Goal: Transaction & Acquisition: Purchase product/service

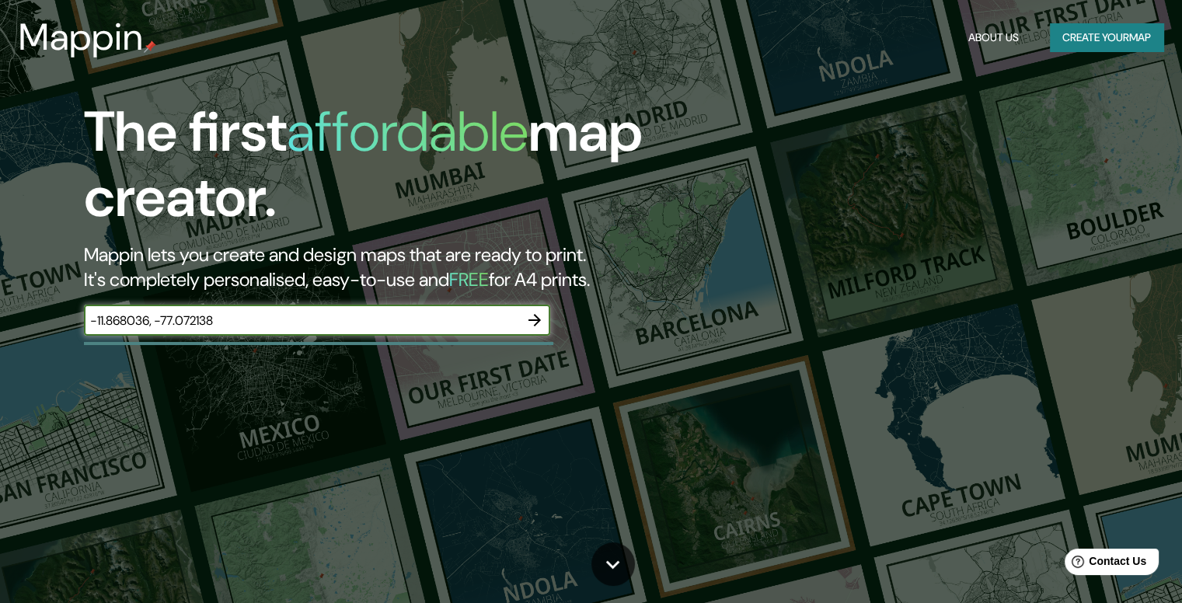
type input "-11.868036, -77.072138"
click at [544, 320] on icon "button" at bounding box center [534, 320] width 19 height 19
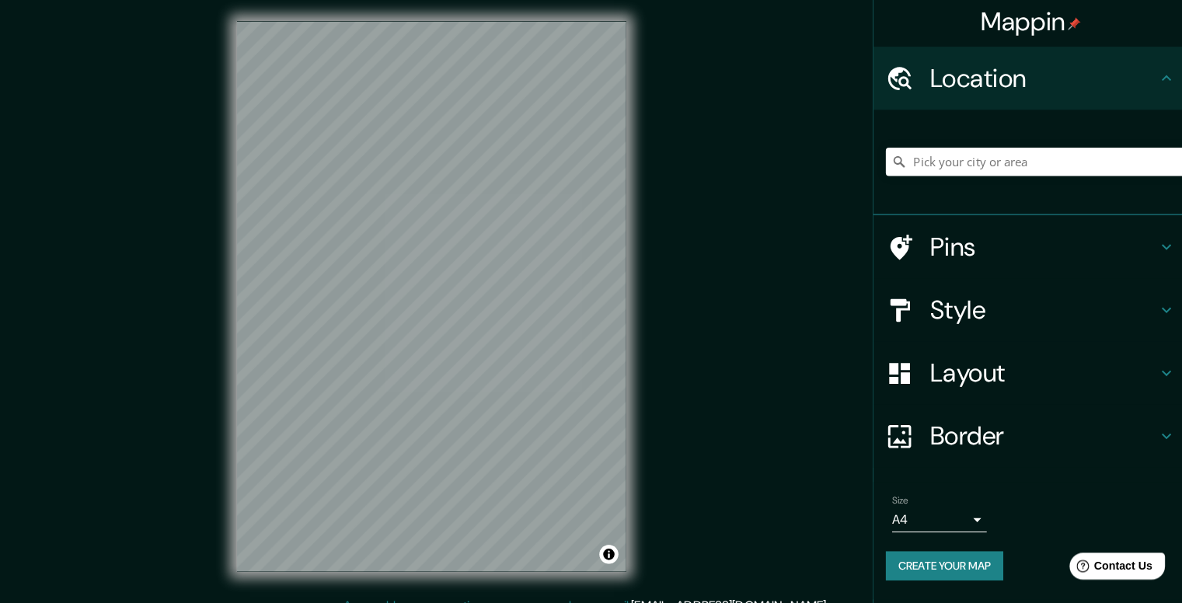
scroll to position [1, 0]
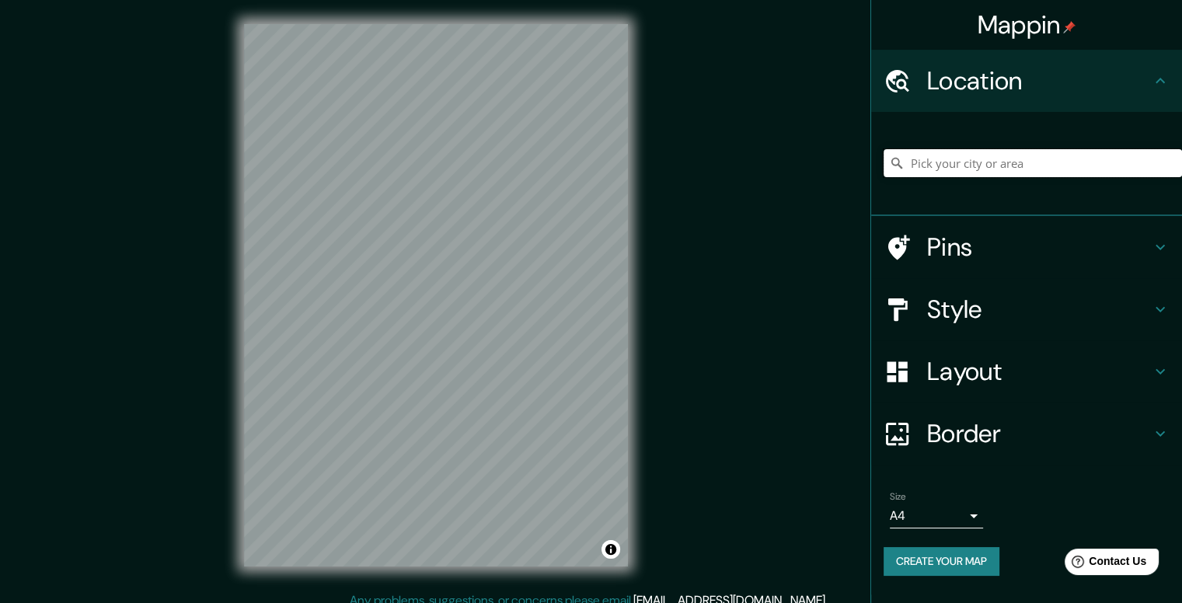
click at [989, 166] on input "Pick your city or area" at bounding box center [1033, 163] width 298 height 28
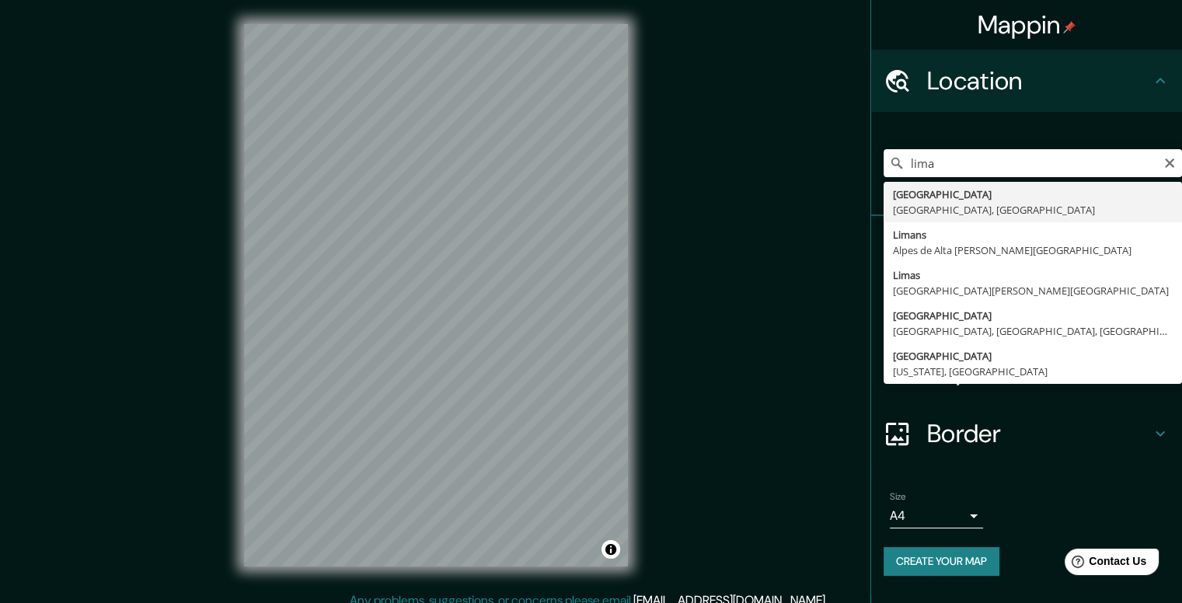
type input "[GEOGRAPHIC_DATA], [GEOGRAPHIC_DATA], [GEOGRAPHIC_DATA]"
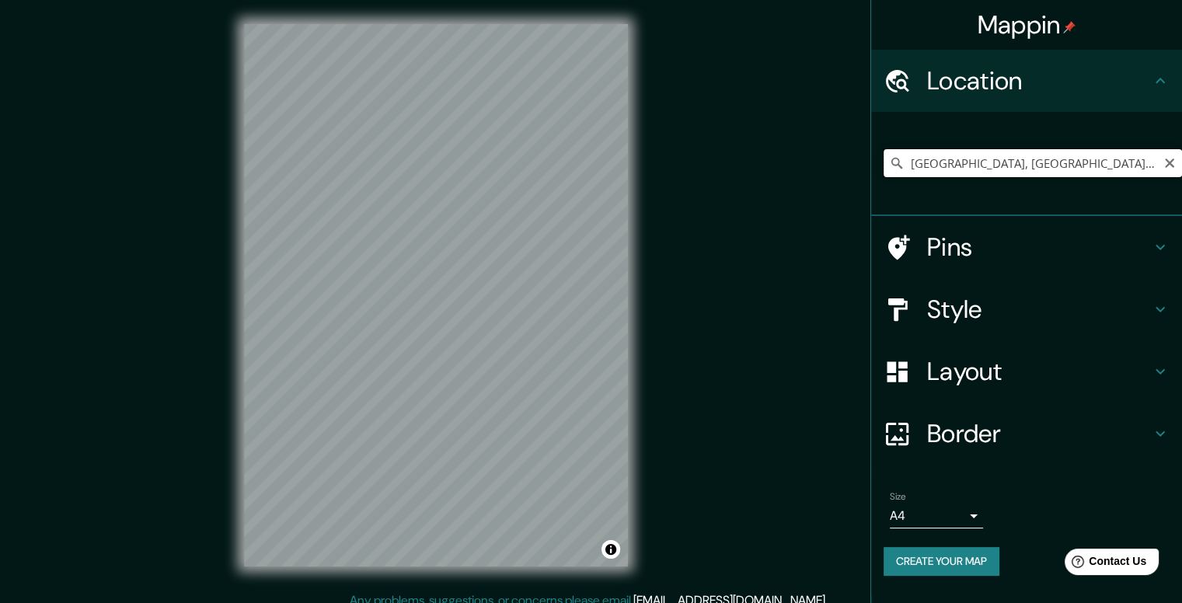
click at [1076, 162] on input "[GEOGRAPHIC_DATA], [GEOGRAPHIC_DATA], [GEOGRAPHIC_DATA]" at bounding box center [1033, 163] width 298 height 28
click at [1169, 161] on icon "Clear" at bounding box center [1169, 163] width 12 height 12
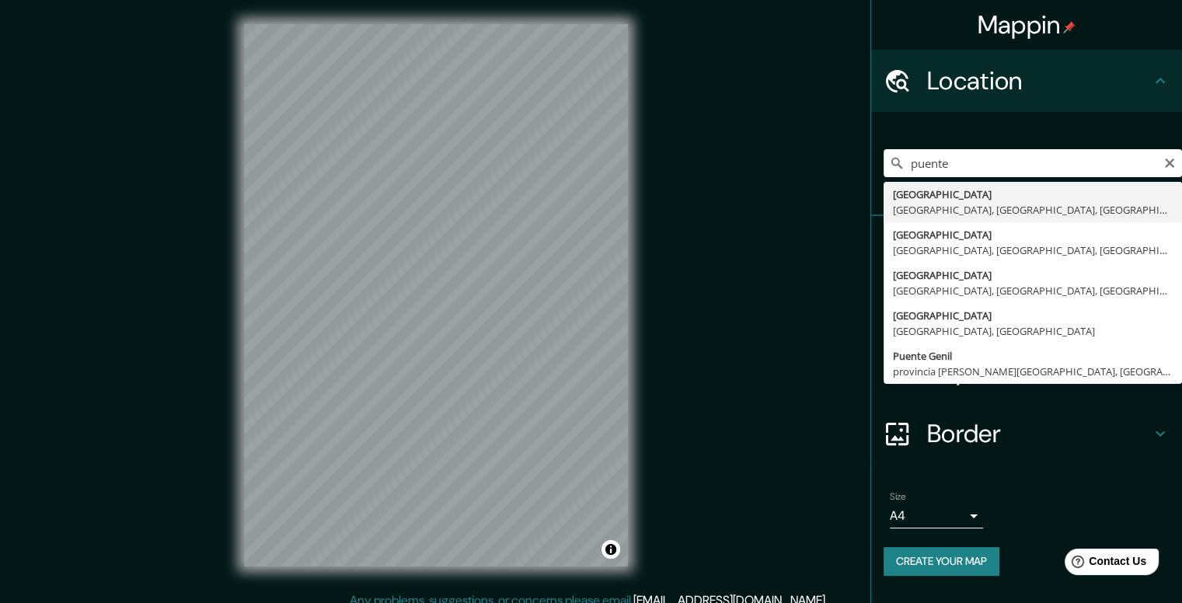
type input "[GEOGRAPHIC_DATA], [GEOGRAPHIC_DATA], [GEOGRAPHIC_DATA], [GEOGRAPHIC_DATA]"
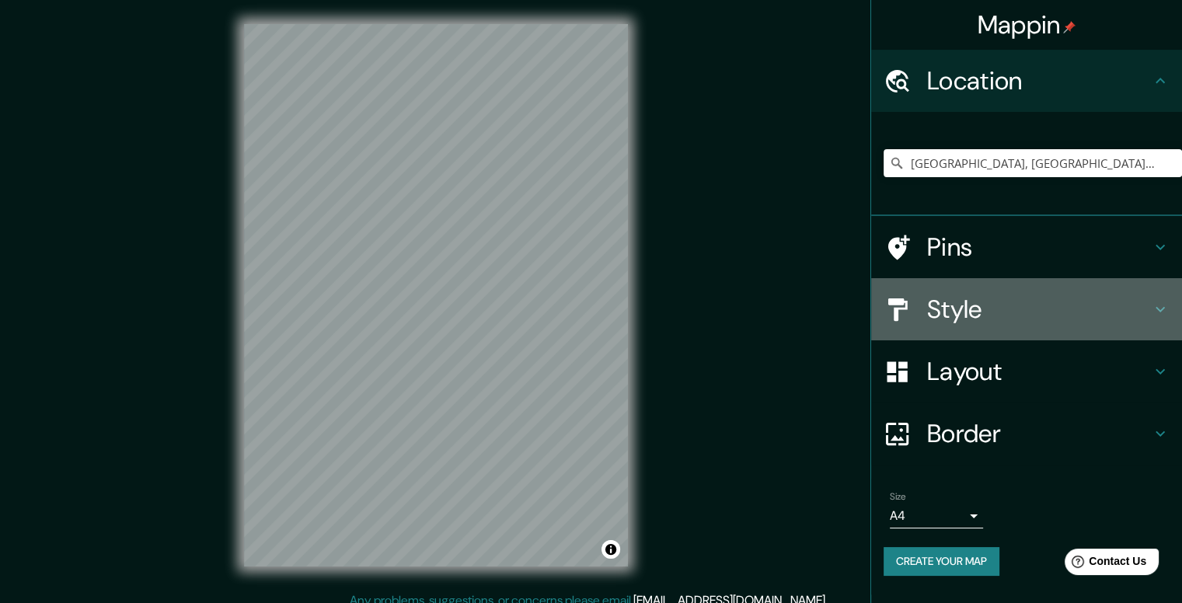
click at [1058, 298] on h4 "Style" at bounding box center [1039, 309] width 224 height 31
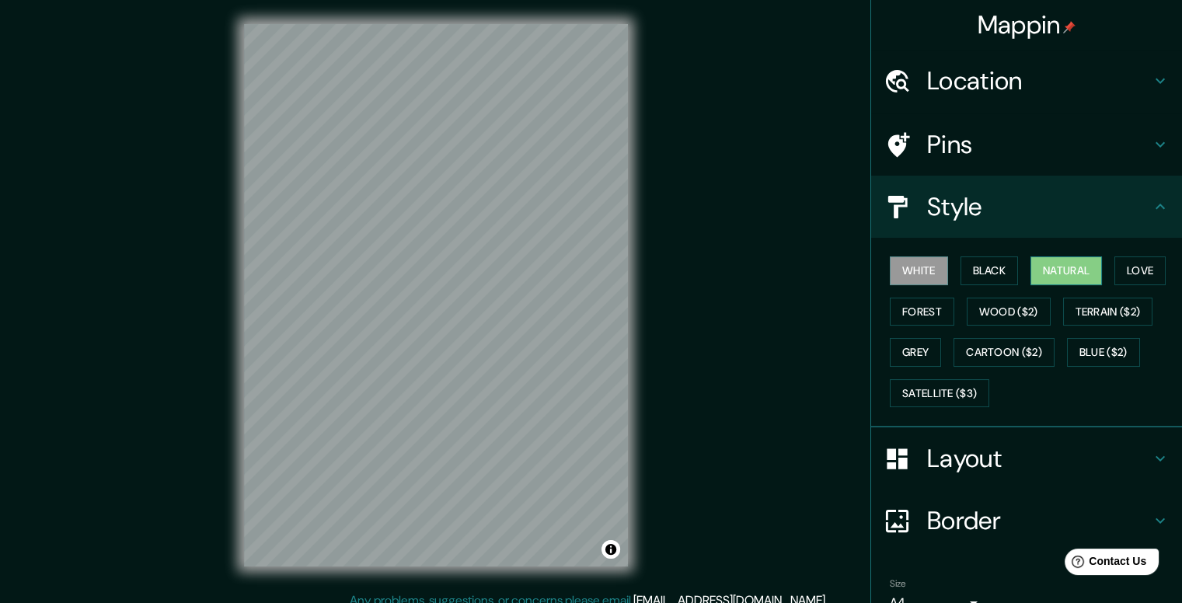
click at [1062, 269] on button "Natural" at bounding box center [1065, 270] width 71 height 29
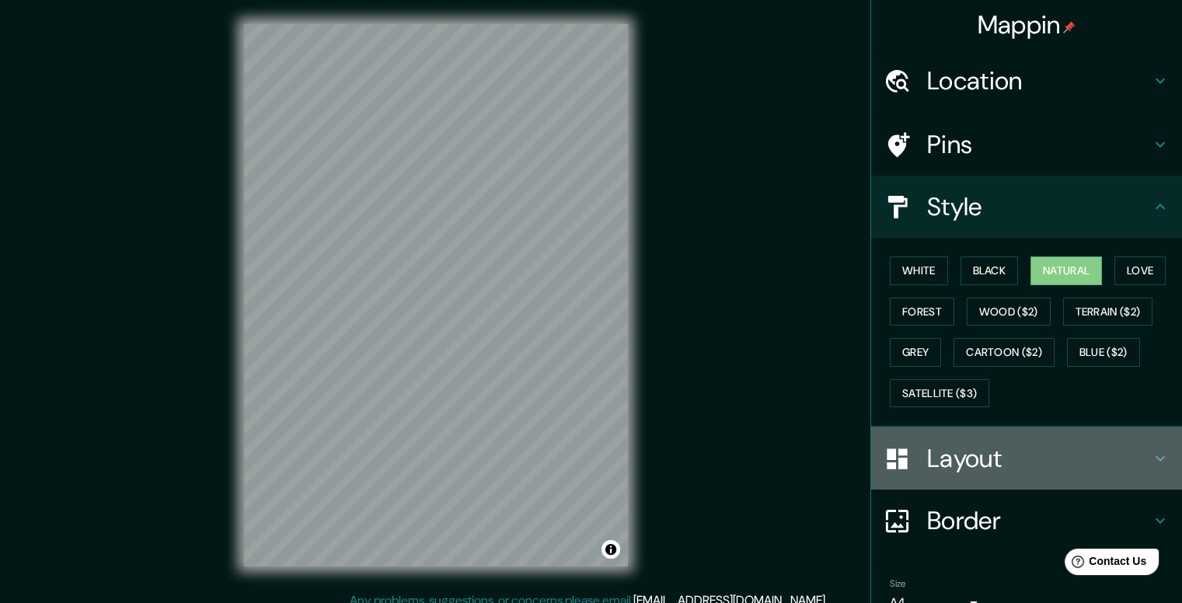
click at [999, 461] on h4 "Layout" at bounding box center [1039, 458] width 224 height 31
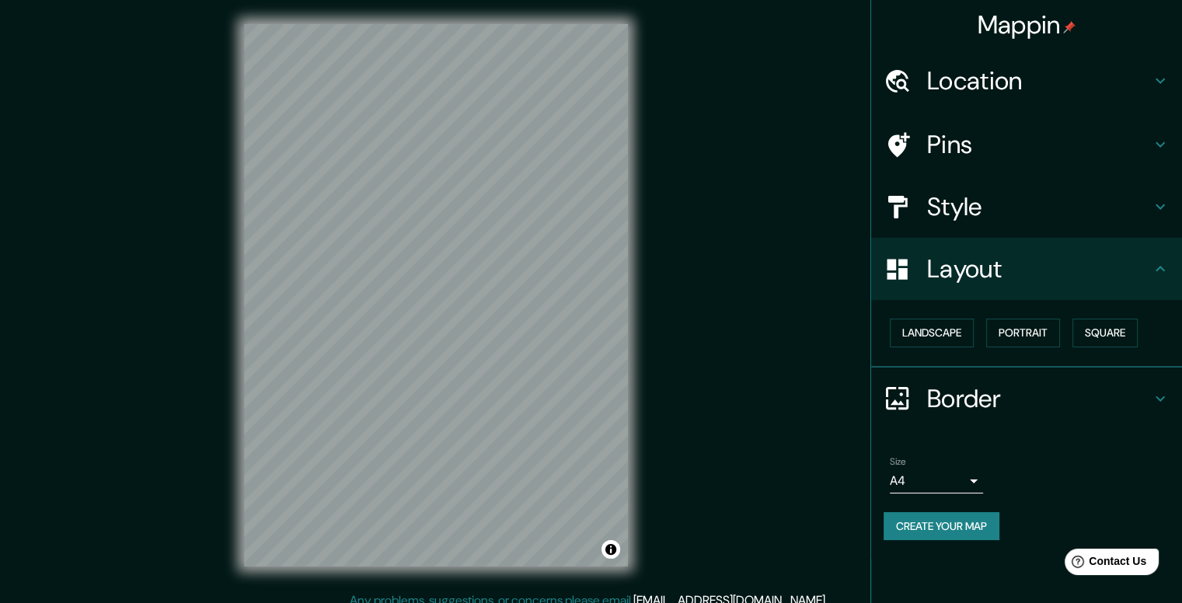
click at [1033, 389] on h4 "Border" at bounding box center [1039, 398] width 224 height 31
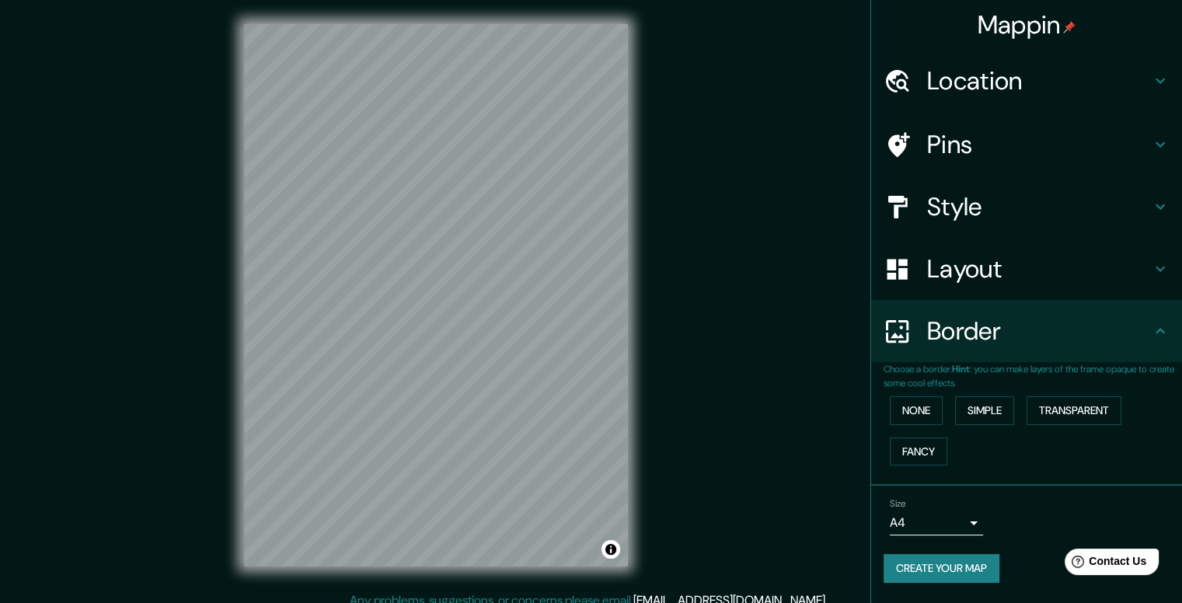
click at [1066, 340] on h4 "Border" at bounding box center [1039, 331] width 224 height 31
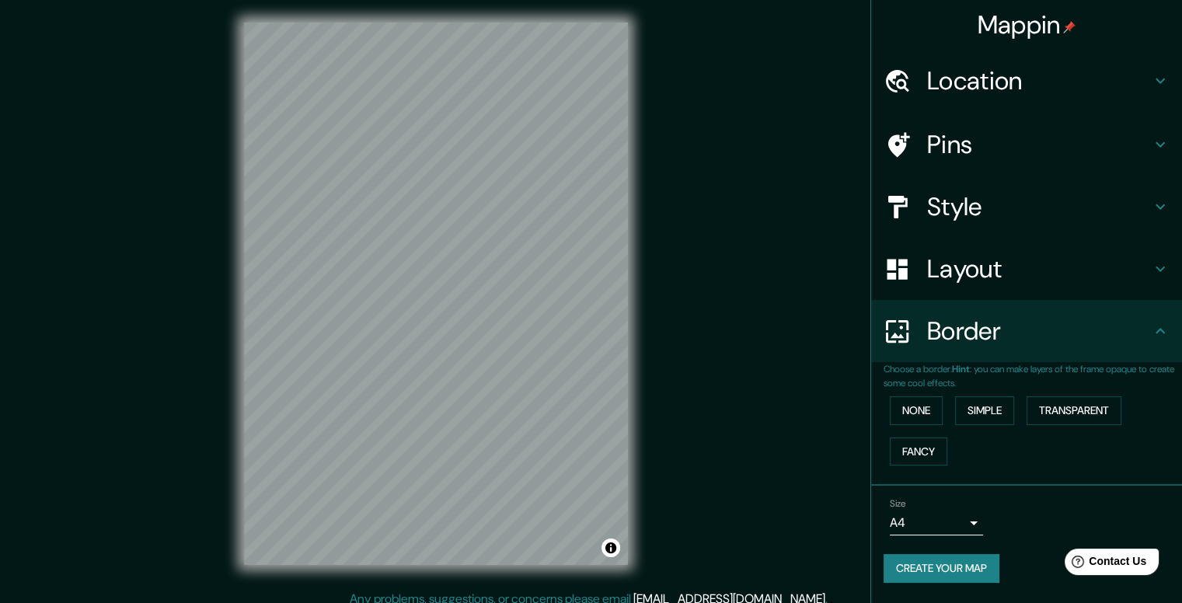
scroll to position [14, 0]
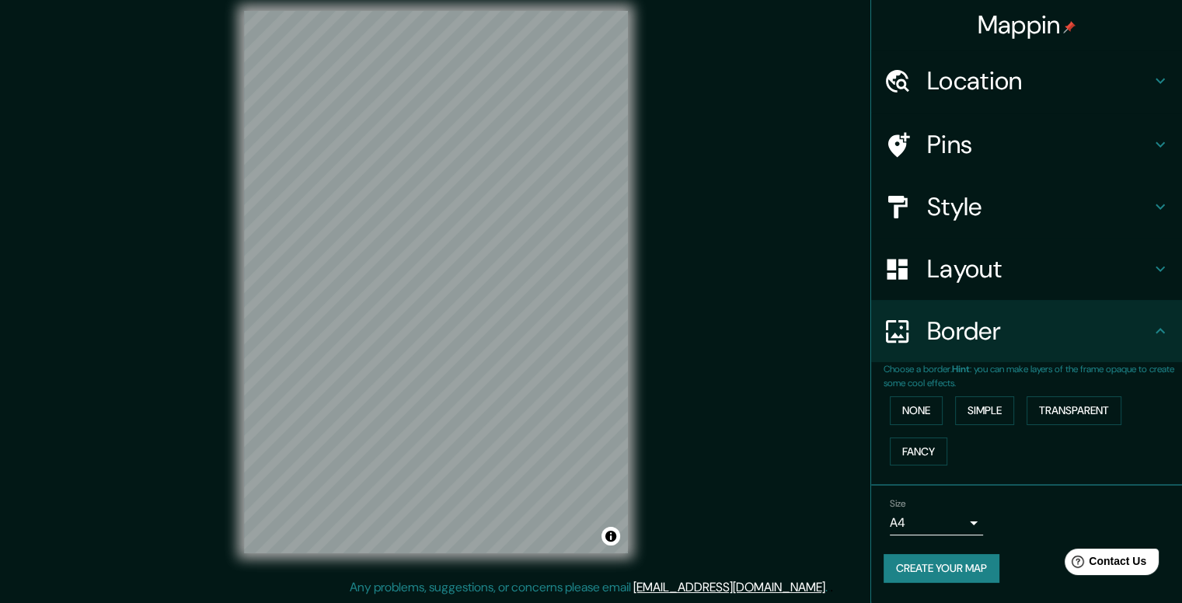
click at [1062, 82] on h4 "Location" at bounding box center [1039, 80] width 224 height 31
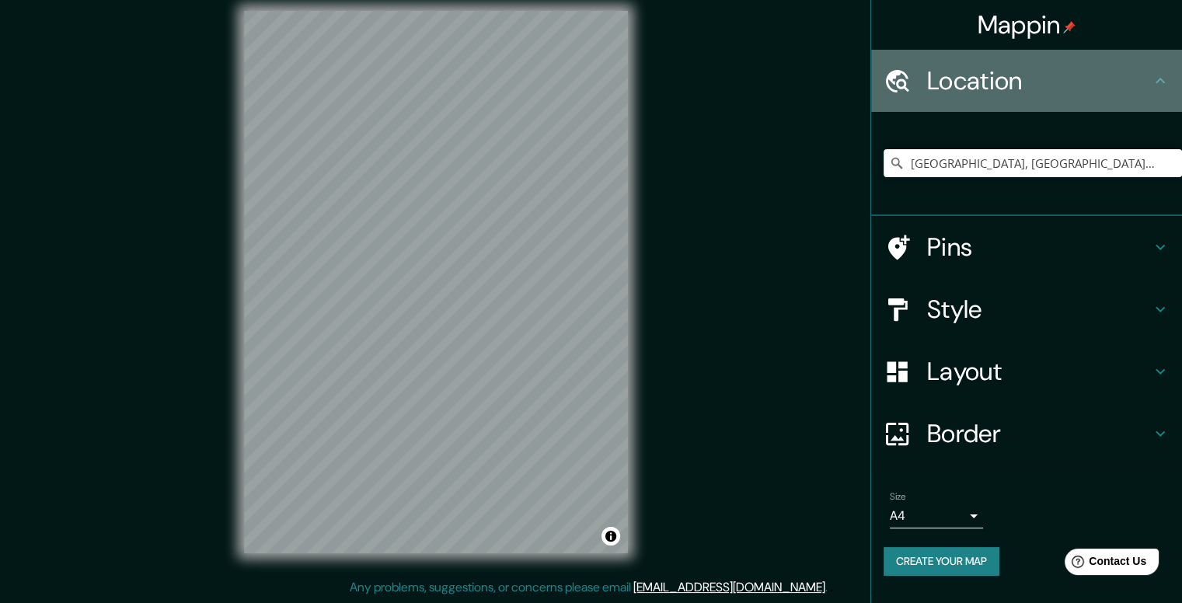
click at [1062, 82] on h4 "Location" at bounding box center [1039, 80] width 224 height 31
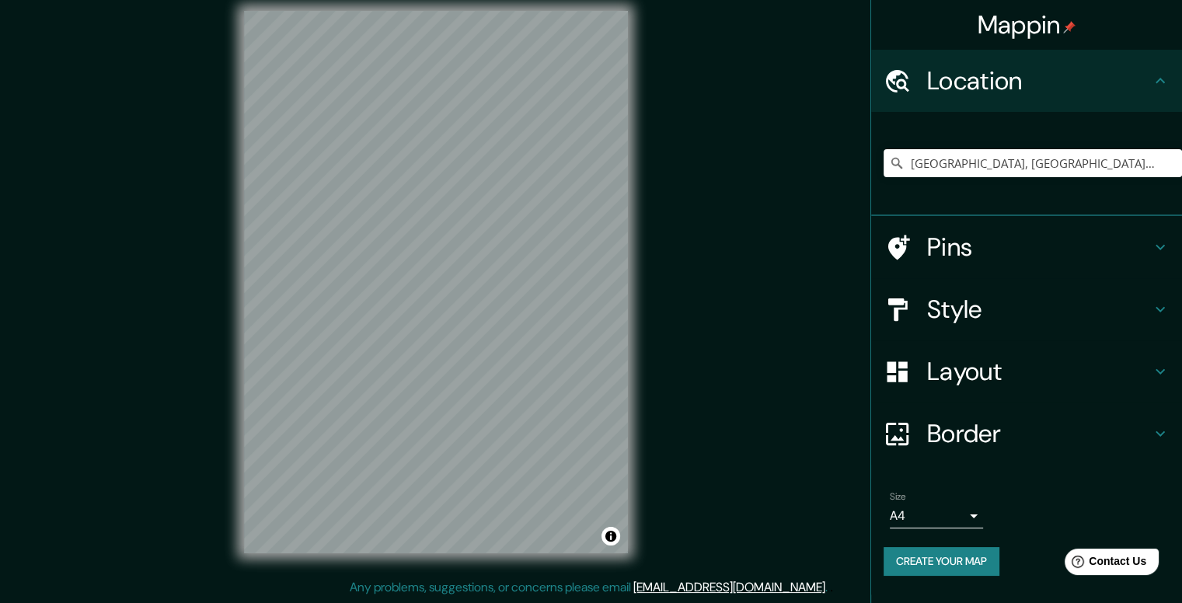
click at [1013, 238] on h4 "Pins" at bounding box center [1039, 247] width 224 height 31
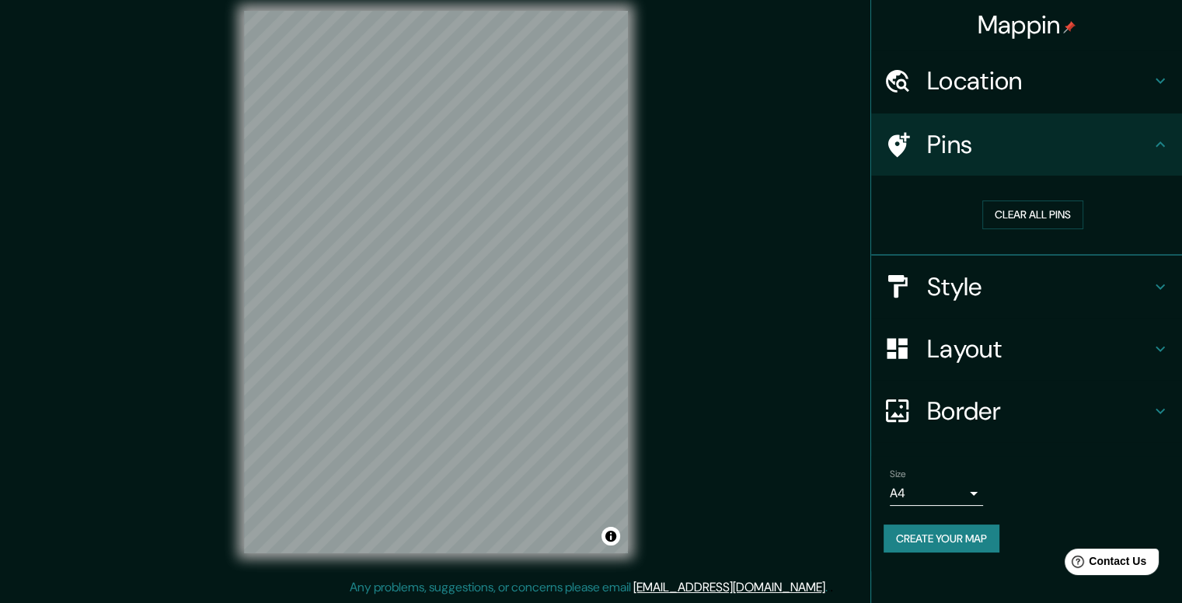
drag, startPoint x: 703, startPoint y: 262, endPoint x: 713, endPoint y: 249, distance: 16.0
click at [713, 249] on div "Mappin Location [GEOGRAPHIC_DATA], [GEOGRAPHIC_DATA], [GEOGRAPHIC_DATA], [GEOGR…" at bounding box center [591, 294] width 1182 height 617
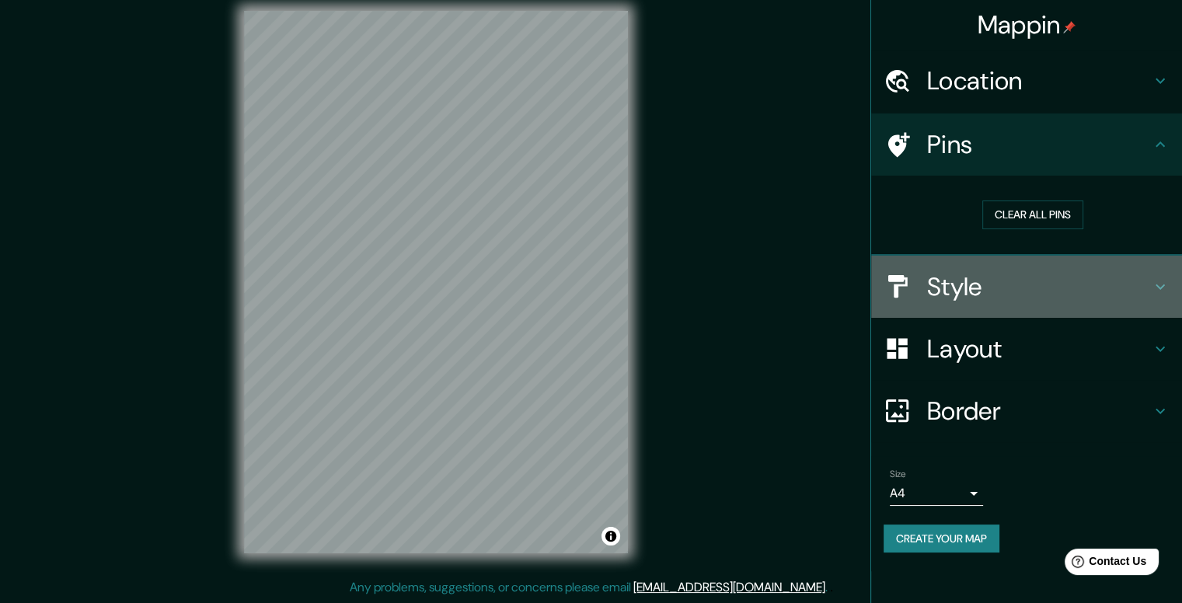
click at [977, 280] on h4 "Style" at bounding box center [1039, 286] width 224 height 31
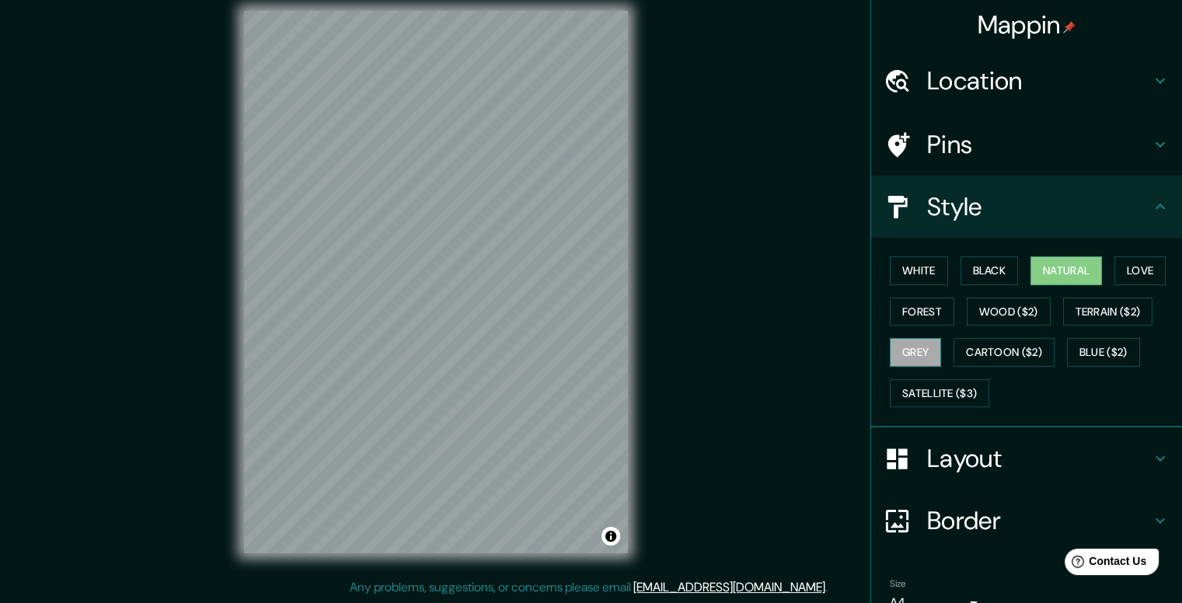
click at [926, 343] on button "Grey" at bounding box center [915, 352] width 51 height 29
click at [917, 312] on button "Forest" at bounding box center [922, 312] width 65 height 29
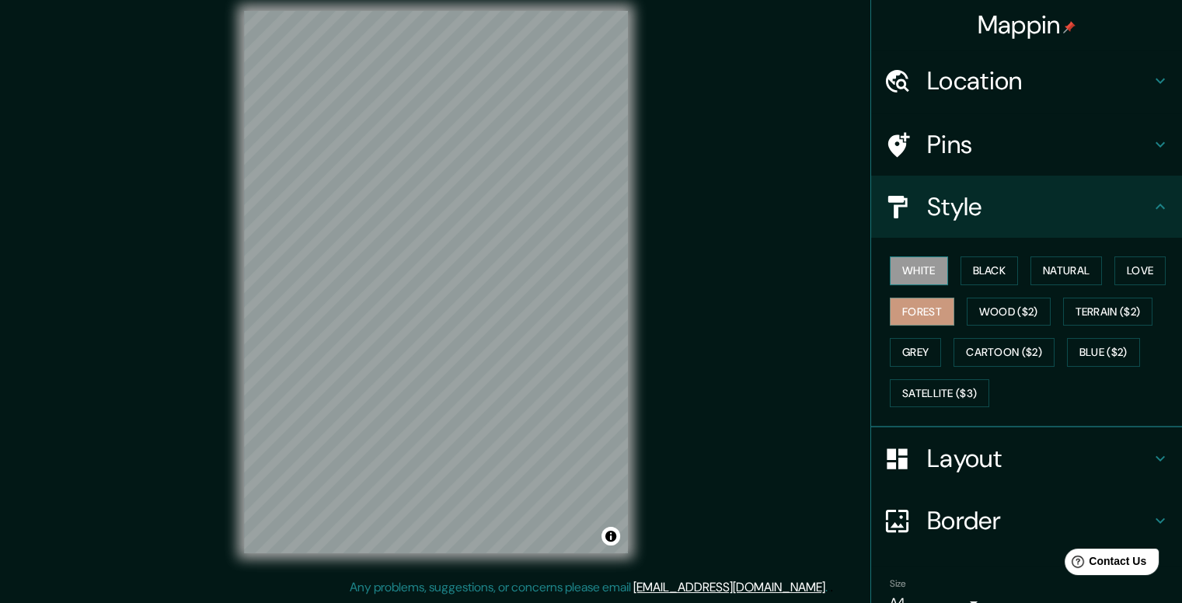
click at [908, 270] on button "White" at bounding box center [919, 270] width 58 height 29
click at [961, 263] on button "Black" at bounding box center [990, 270] width 58 height 29
click at [1131, 263] on button "Love" at bounding box center [1139, 270] width 51 height 29
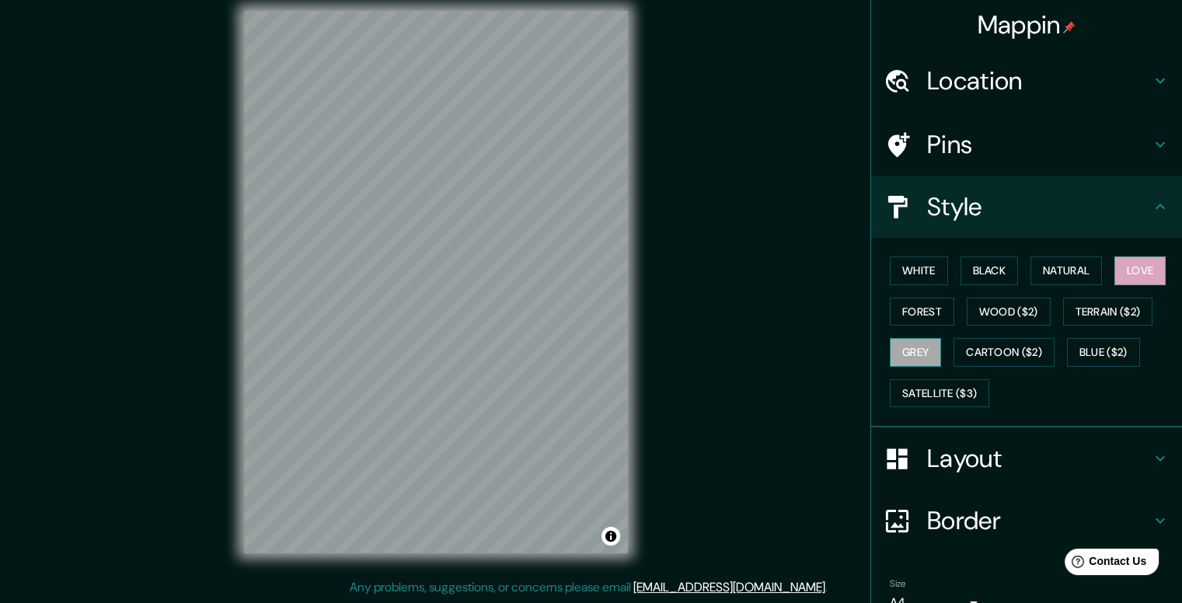
click at [915, 360] on button "Grey" at bounding box center [915, 352] width 51 height 29
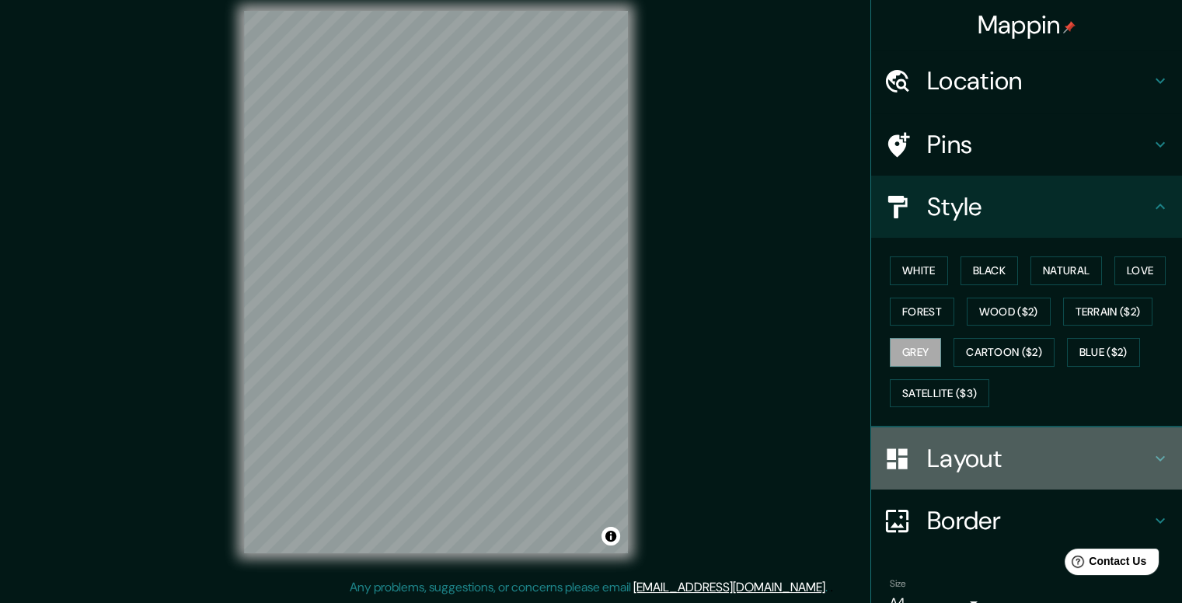
click at [1013, 448] on h4 "Layout" at bounding box center [1039, 458] width 224 height 31
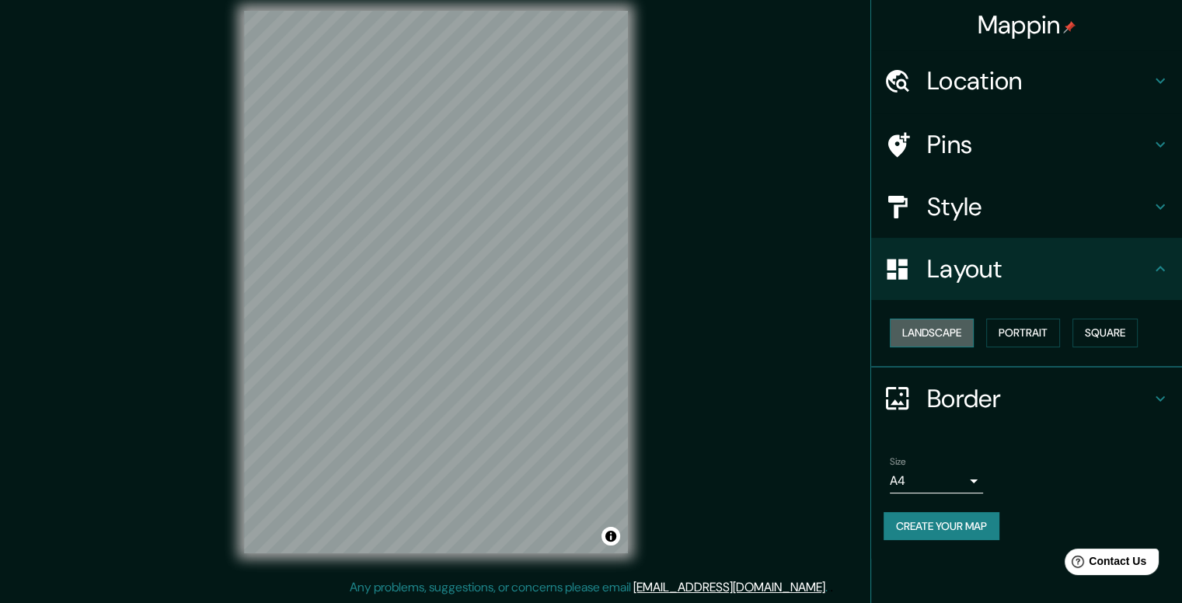
click at [950, 330] on button "Landscape" at bounding box center [932, 333] width 84 height 29
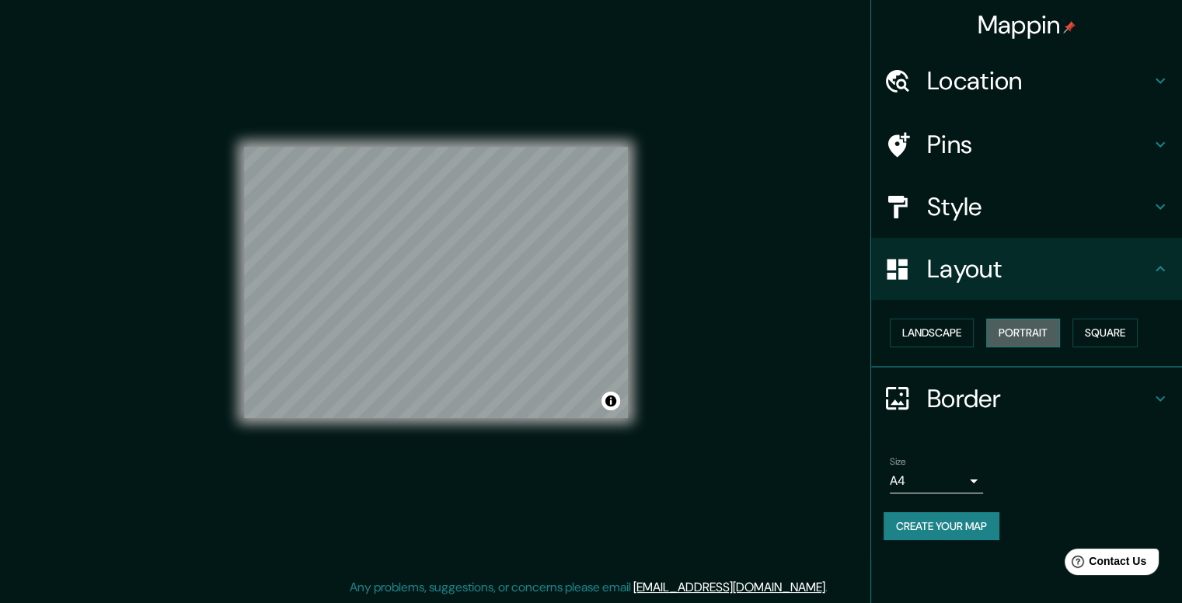
click at [1023, 329] on button "Portrait" at bounding box center [1023, 333] width 74 height 29
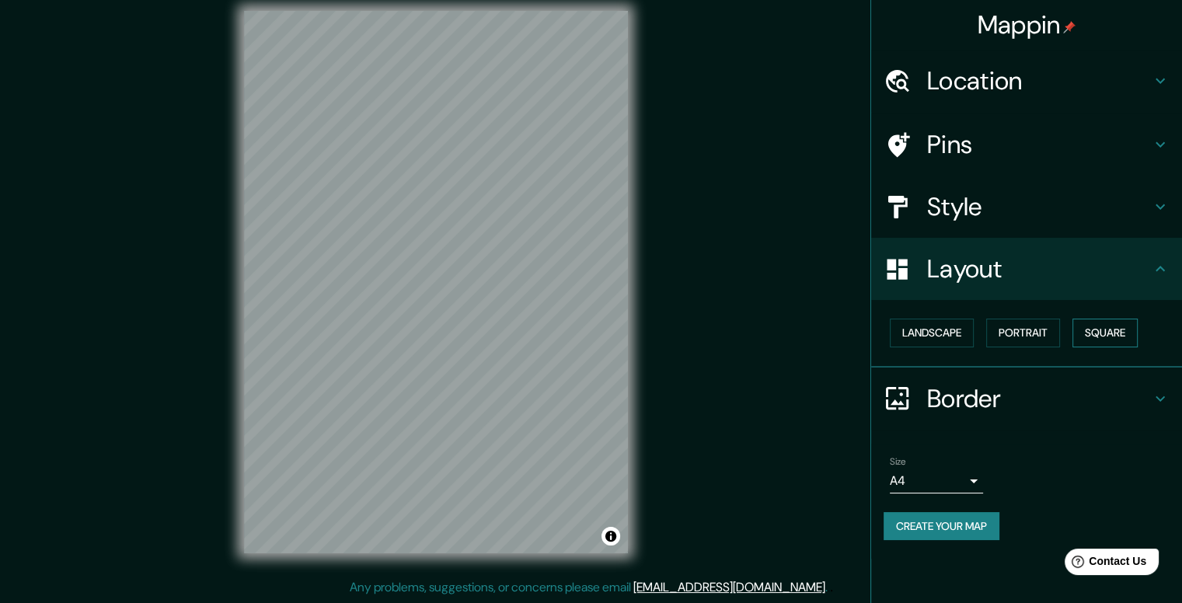
click at [1085, 327] on button "Square" at bounding box center [1104, 333] width 65 height 29
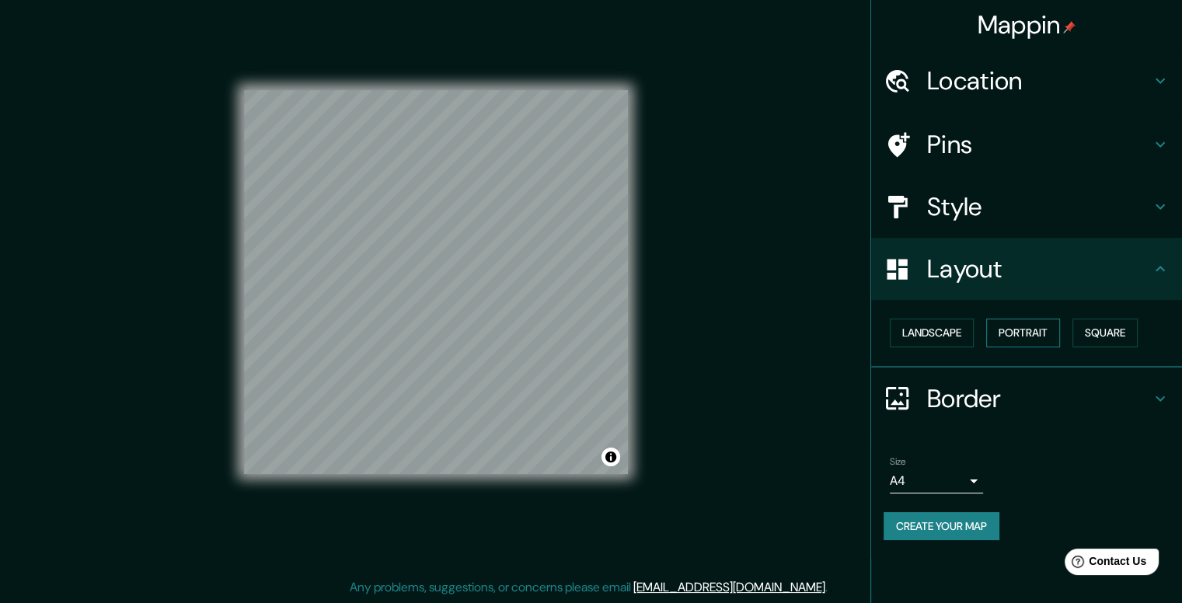
click at [1010, 335] on button "Portrait" at bounding box center [1023, 333] width 74 height 29
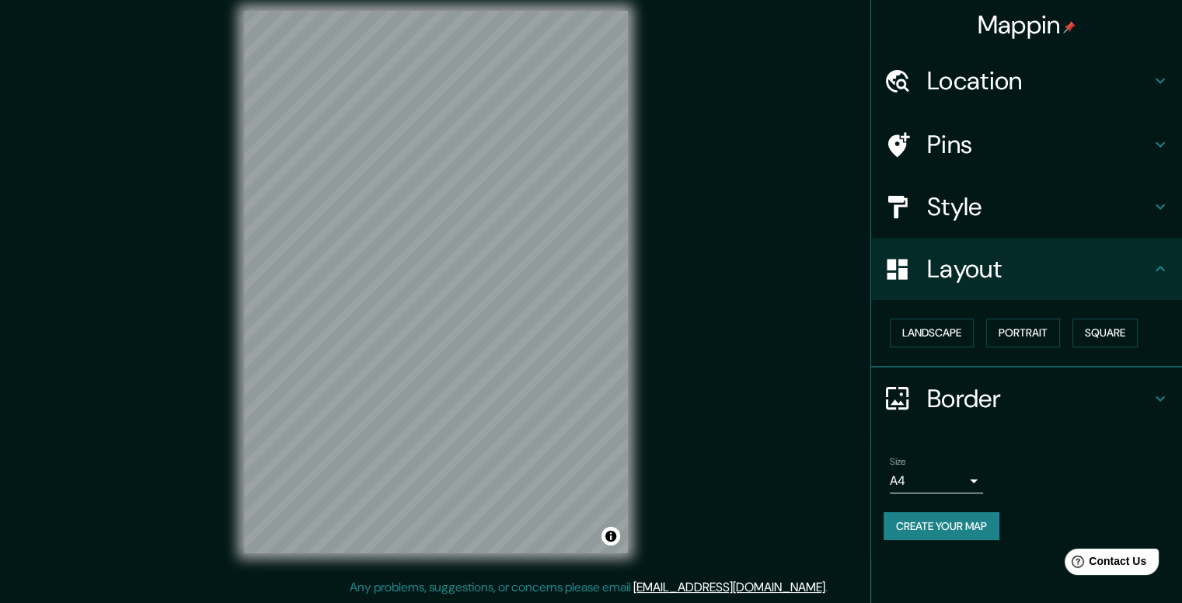
click at [976, 386] on h4 "Border" at bounding box center [1039, 398] width 224 height 31
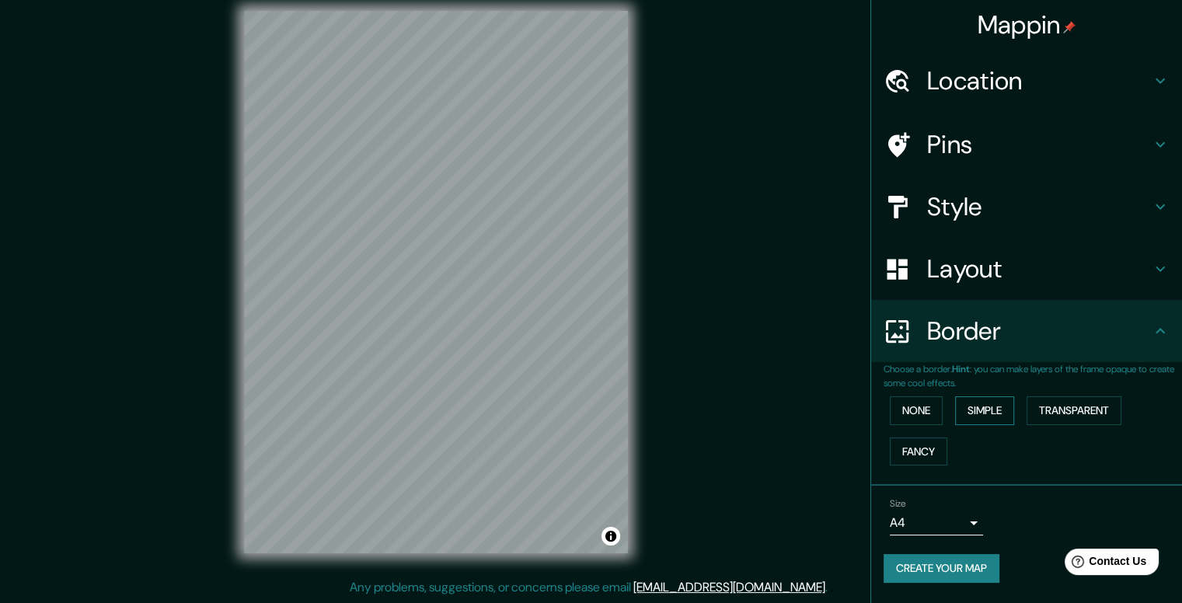
click at [984, 409] on button "Simple" at bounding box center [984, 410] width 59 height 29
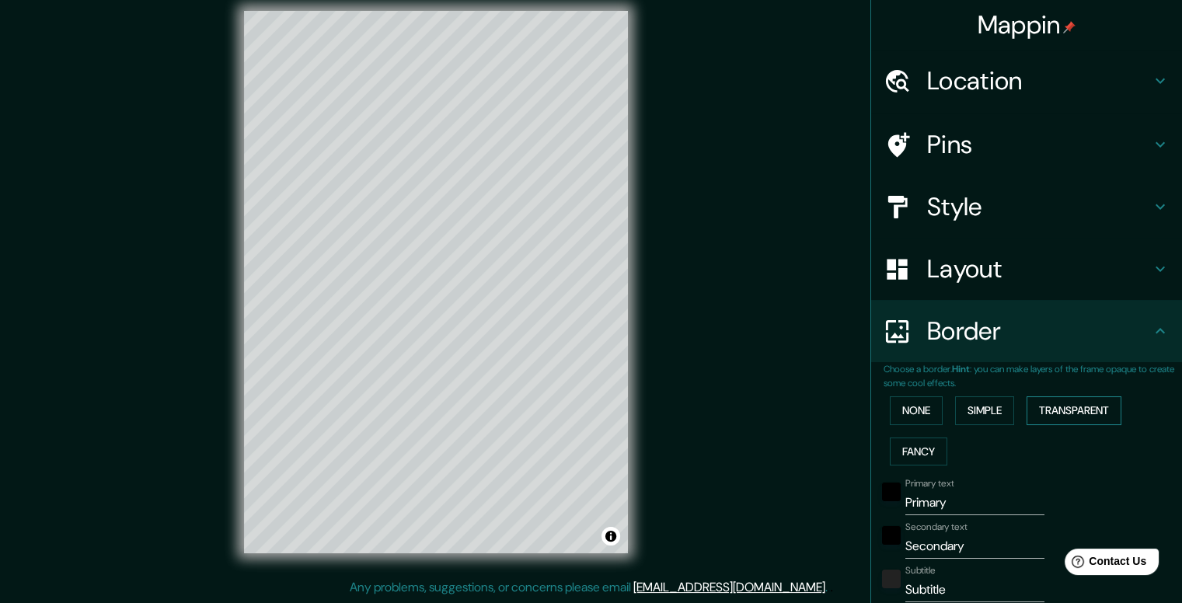
click at [1050, 409] on button "Transparent" at bounding box center [1074, 410] width 95 height 29
click at [912, 446] on button "Fancy" at bounding box center [919, 452] width 58 height 29
click at [916, 410] on button "None" at bounding box center [916, 410] width 53 height 29
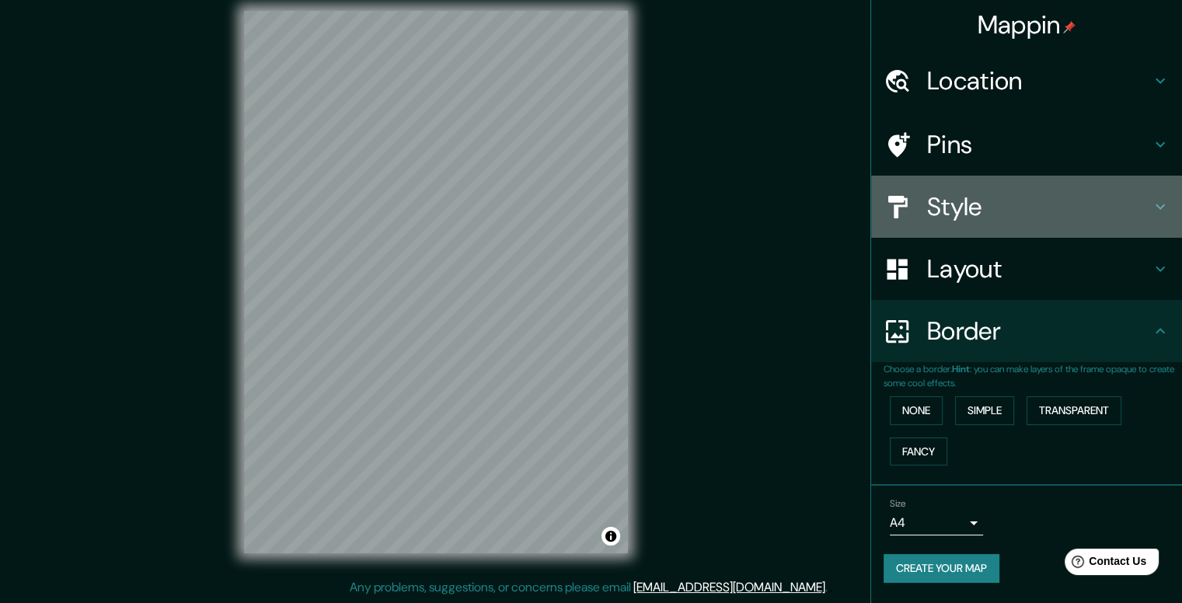
click at [1002, 203] on h4 "Style" at bounding box center [1039, 206] width 224 height 31
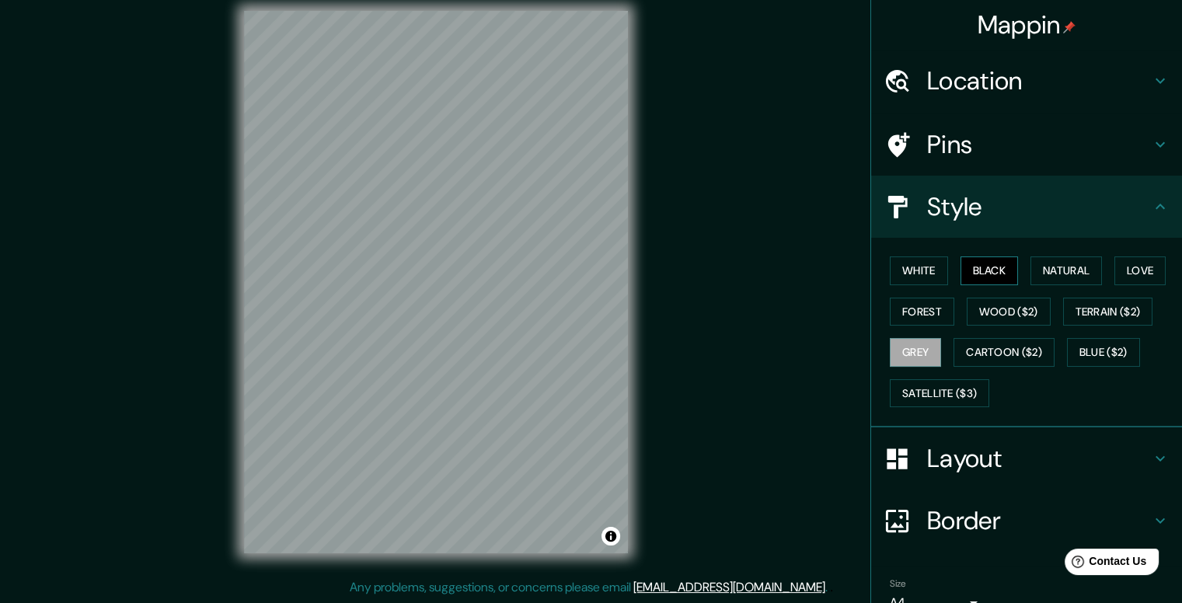
click at [992, 270] on button "Black" at bounding box center [990, 270] width 58 height 29
click at [1066, 264] on button "Natural" at bounding box center [1065, 270] width 71 height 29
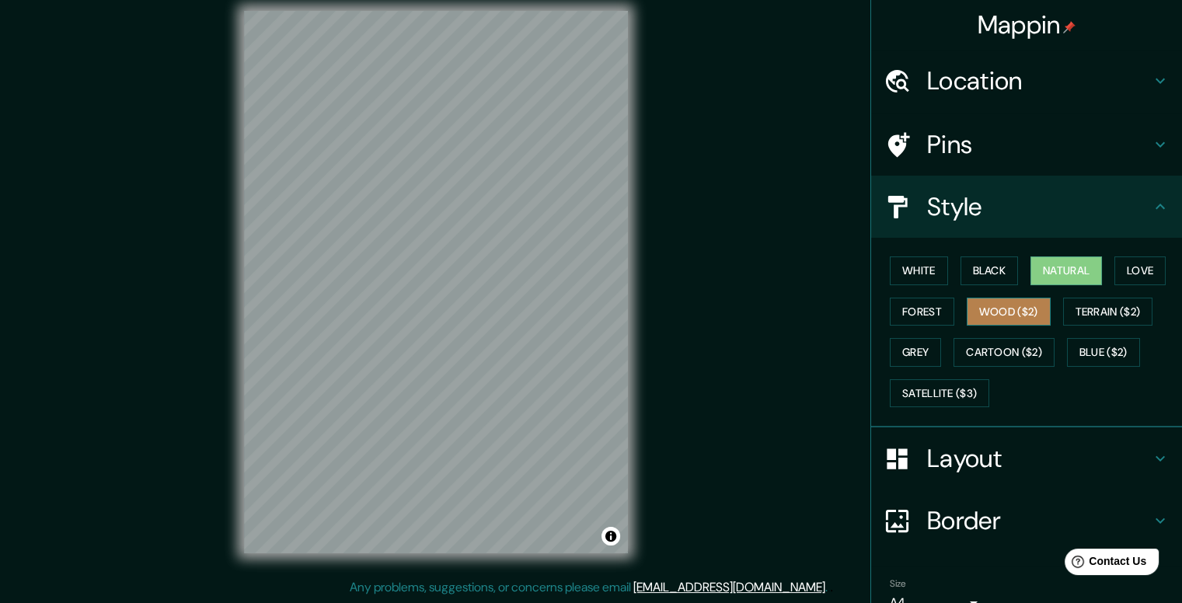
click at [1023, 316] on button "Wood ($2)" at bounding box center [1009, 312] width 84 height 29
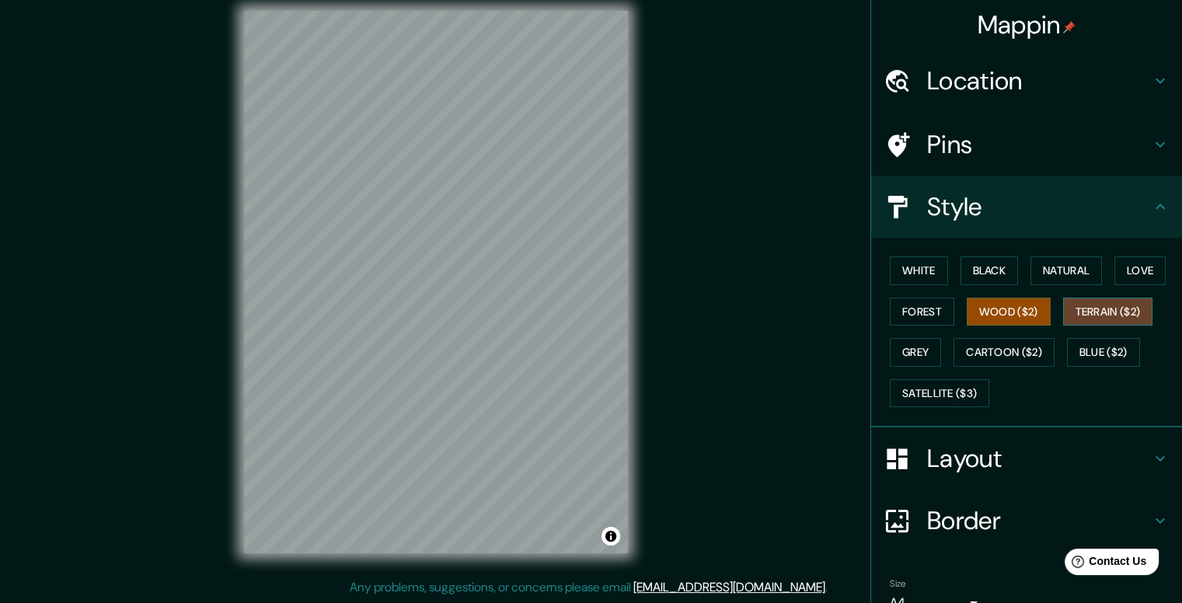
click at [1107, 310] on button "Terrain ($2)" at bounding box center [1108, 312] width 90 height 29
click at [995, 351] on button "Cartoon ($2)" at bounding box center [1004, 352] width 101 height 29
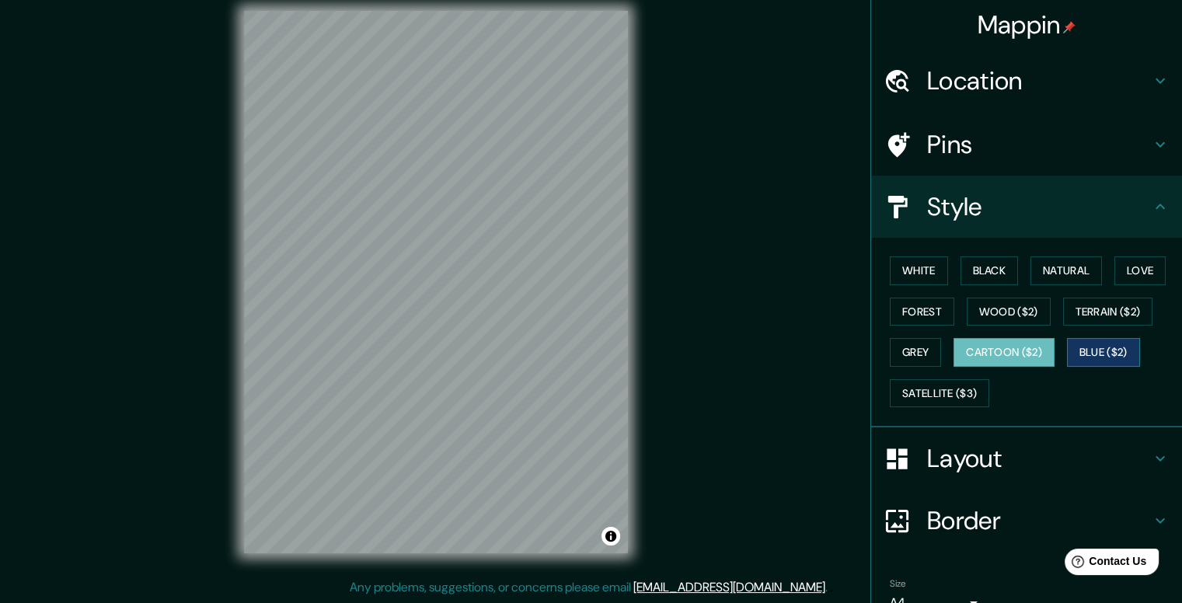
click at [1095, 352] on button "Blue ($2)" at bounding box center [1103, 352] width 73 height 29
click at [943, 392] on button "Satellite ($3)" at bounding box center [939, 393] width 99 height 29
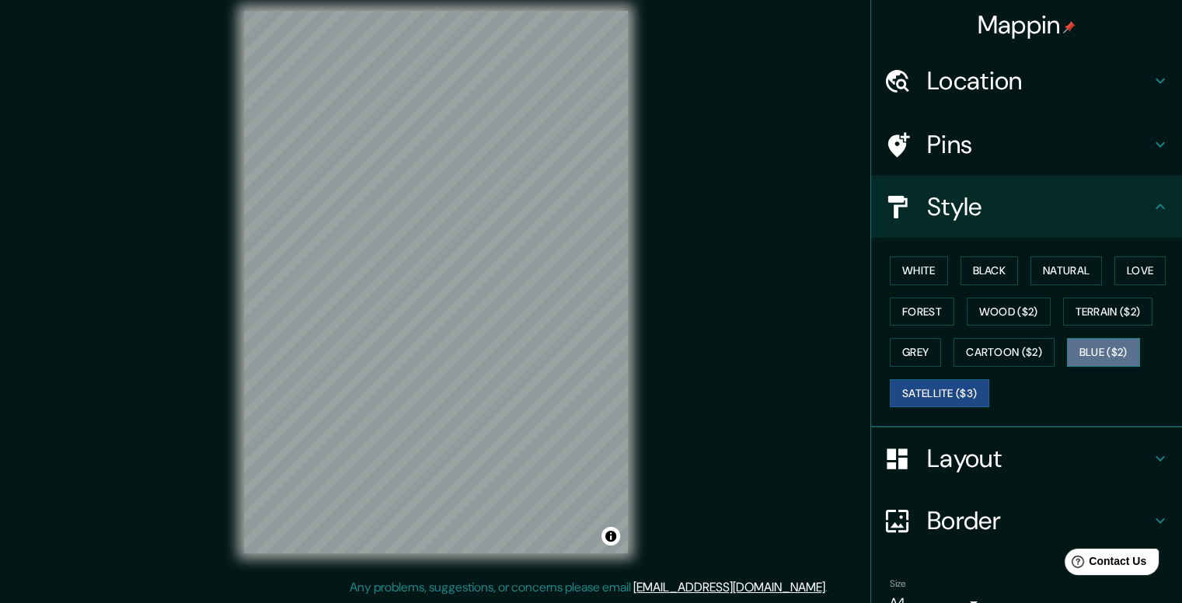
click at [1095, 355] on button "Blue ($2)" at bounding box center [1103, 352] width 73 height 29
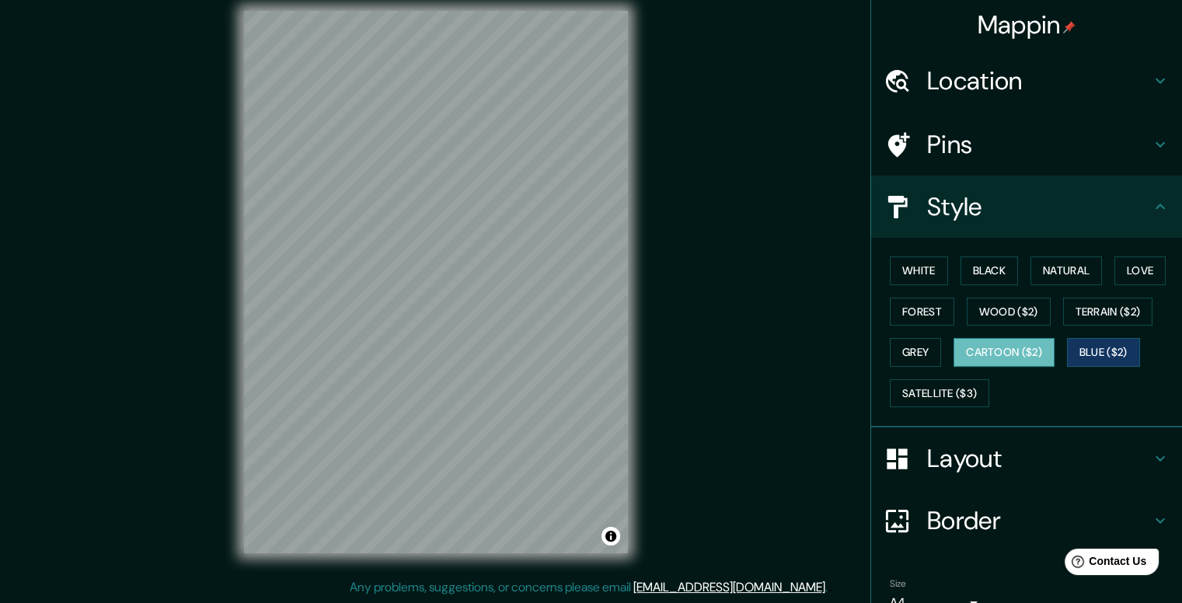
click at [1034, 350] on button "Cartoon ($2)" at bounding box center [1004, 352] width 101 height 29
click at [1094, 312] on button "Terrain ($2)" at bounding box center [1108, 312] width 90 height 29
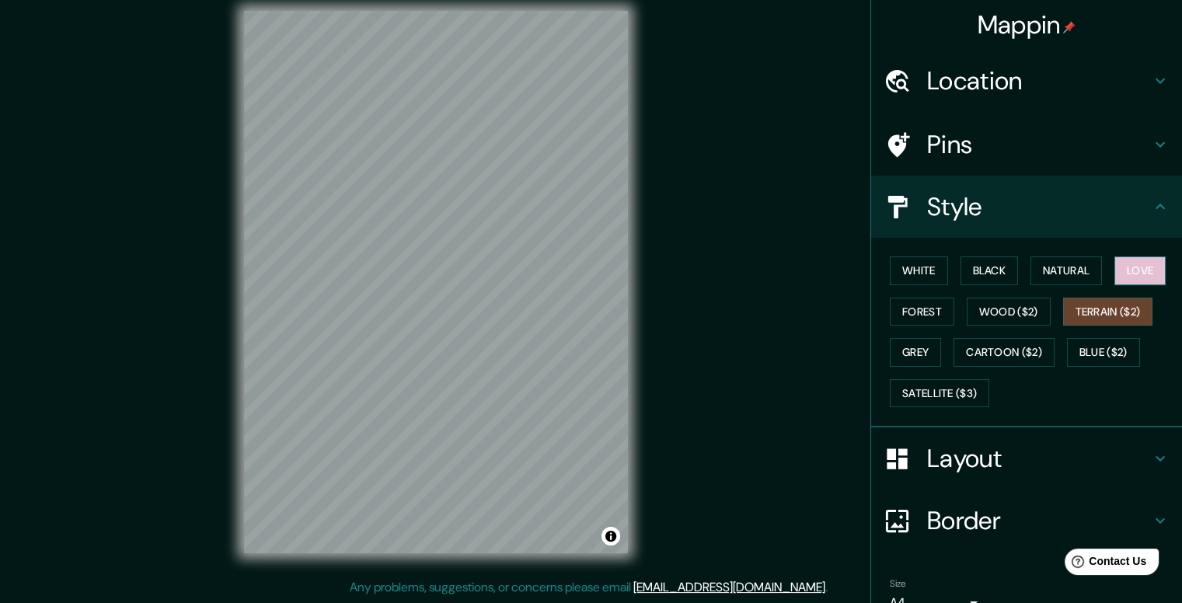
click at [1128, 270] on button "Love" at bounding box center [1139, 270] width 51 height 29
click at [985, 258] on button "Black" at bounding box center [990, 270] width 58 height 29
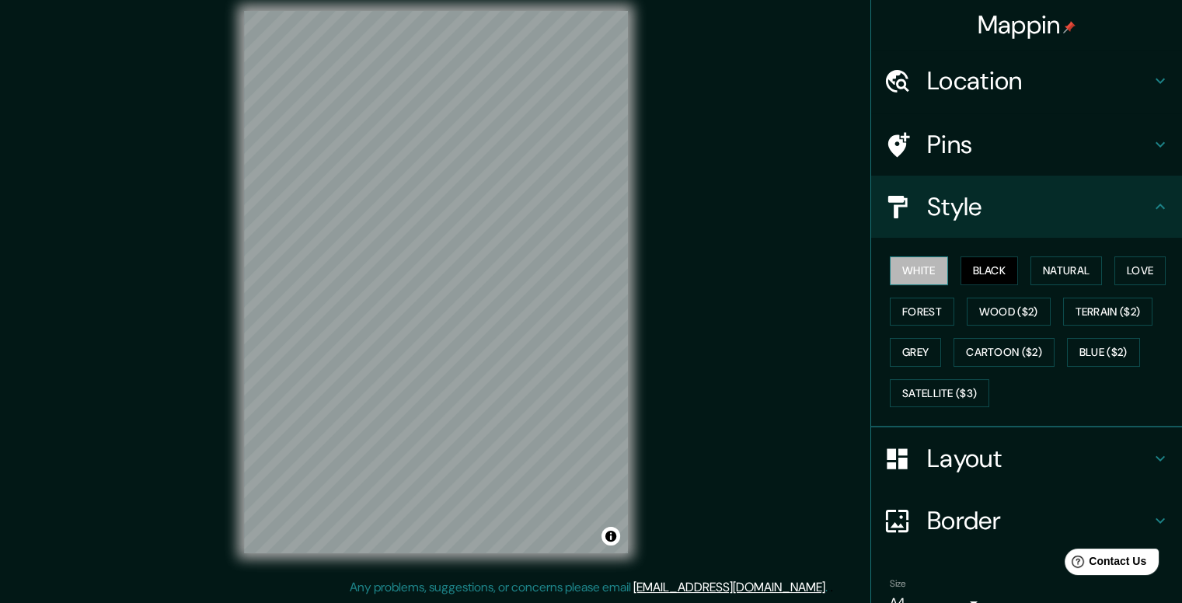
click at [924, 274] on button "White" at bounding box center [919, 270] width 58 height 29
